Goal: Task Accomplishment & Management: Complete application form

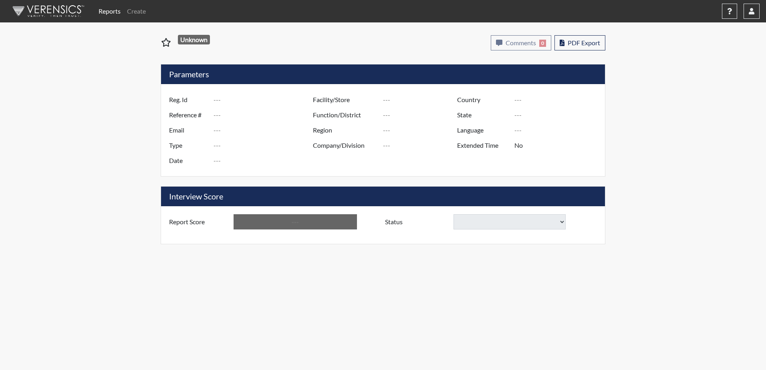
type input "[PERSON_NAME] 4028"
type input "51187"
type input "[EMAIL_ADDRESS][DOMAIN_NAME]"
type input "Corrections Pre-Employment"
type input "[DATE]"
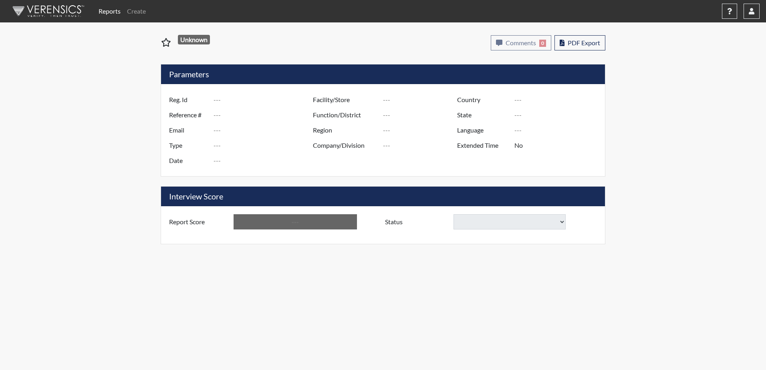
type input "[PERSON_NAME]"
type input "[GEOGRAPHIC_DATA]"
type input "[US_STATE]"
type input "English"
type input "Yes"
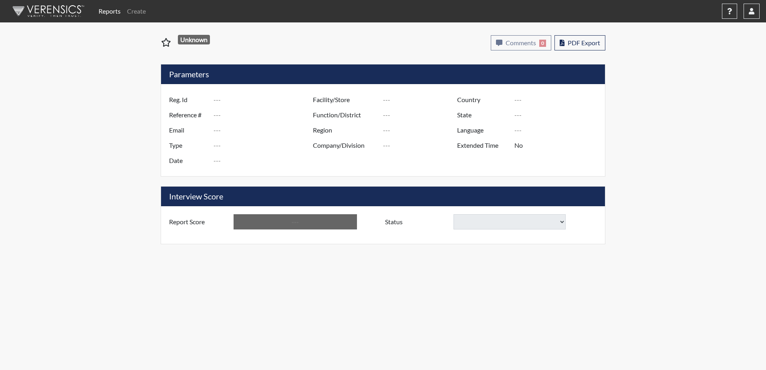
type input "Above Conditions"
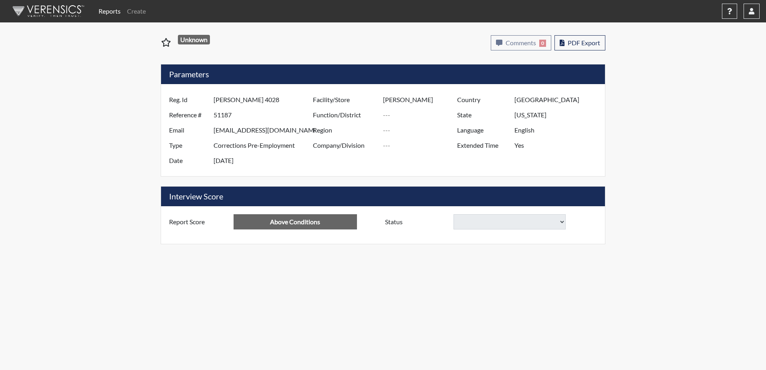
select select
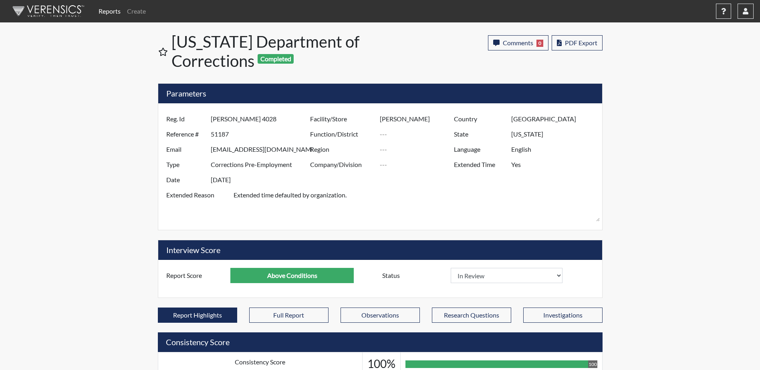
scroll to position [133, 333]
